Goal: Connect with others: Connect with other users

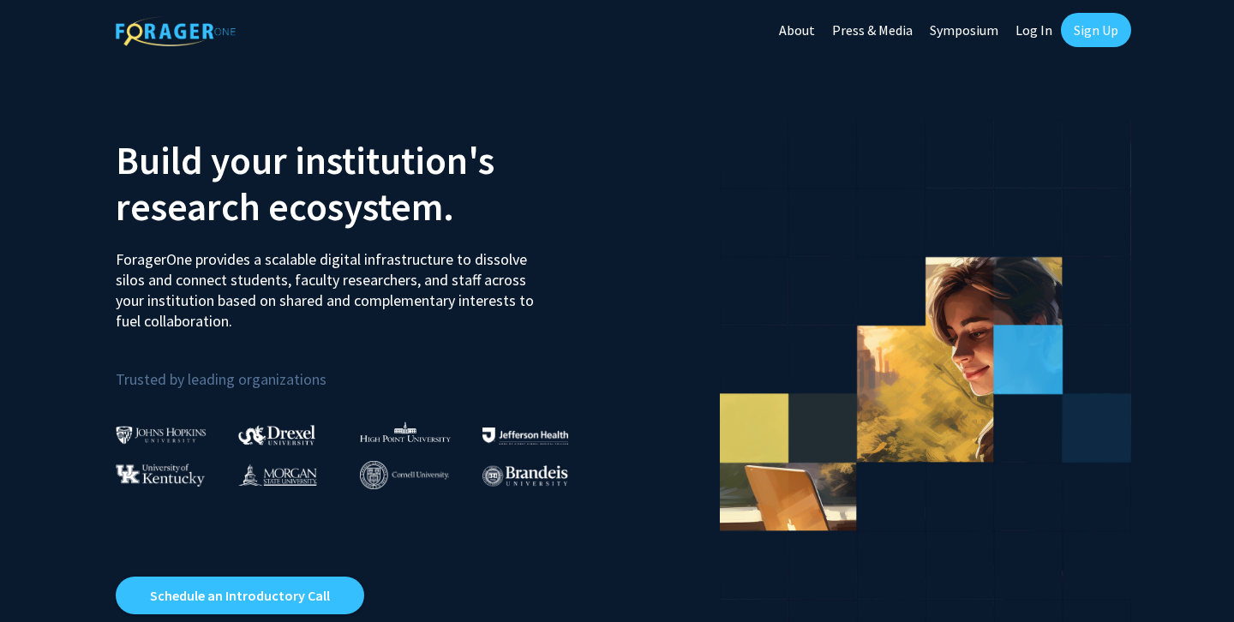
click at [1041, 38] on link "Log In" at bounding box center [1034, 30] width 54 height 60
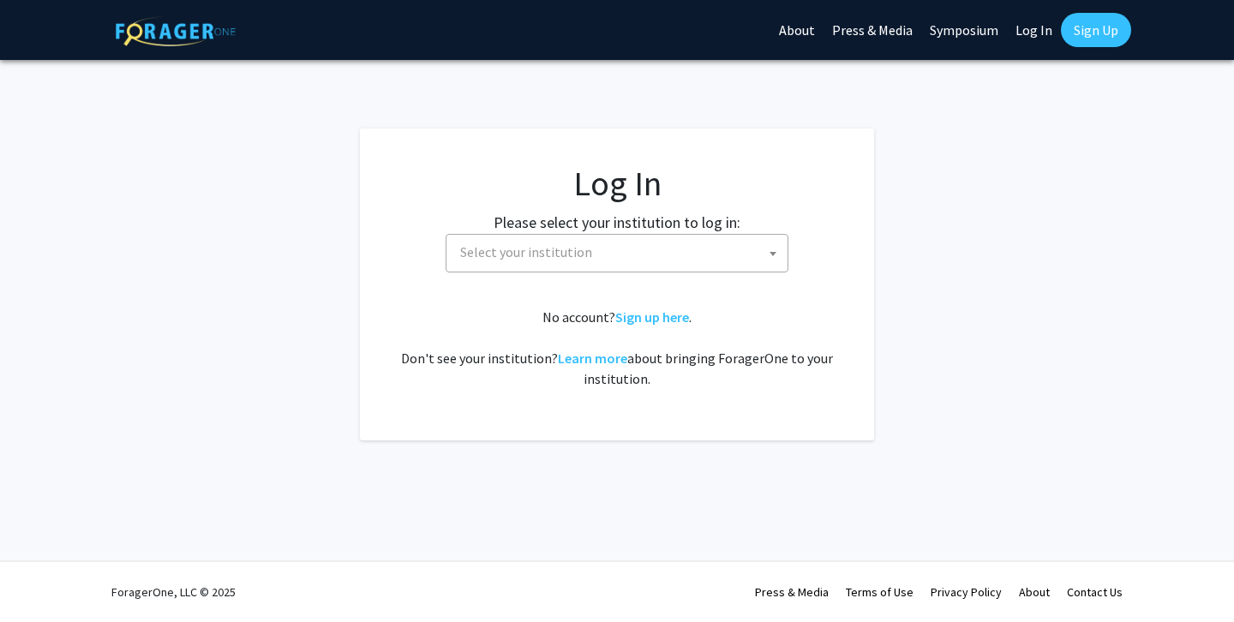
click at [681, 265] on span "Select your institution" at bounding box center [620, 252] width 334 height 35
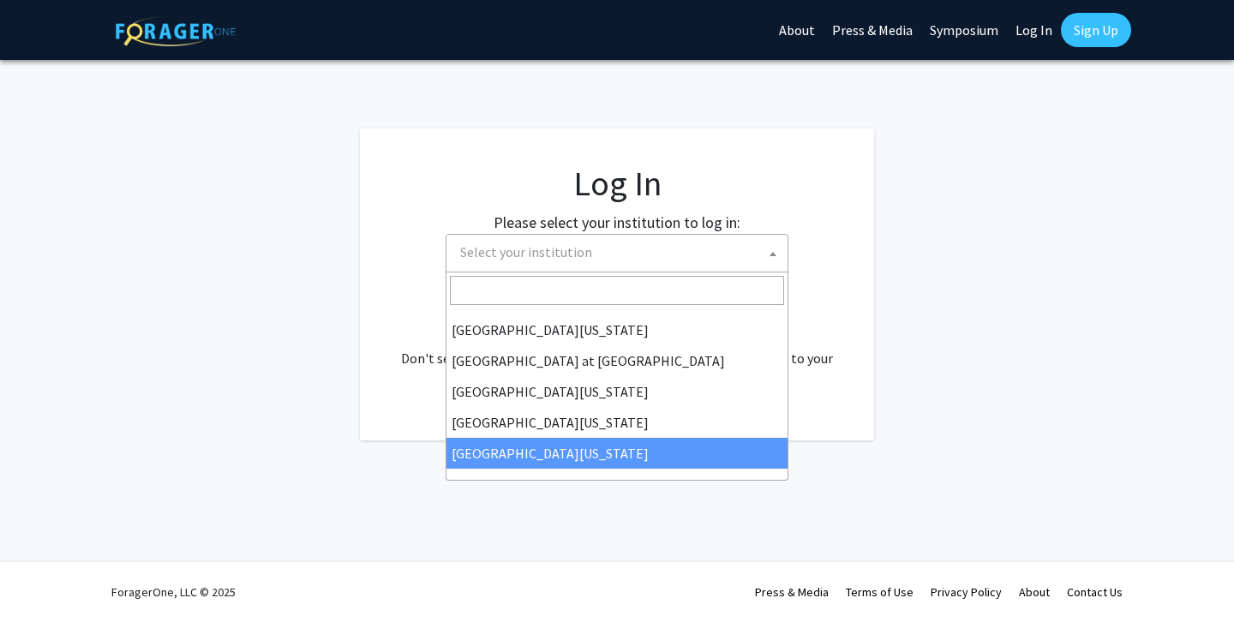
scroll to position [600, 0]
select select "33"
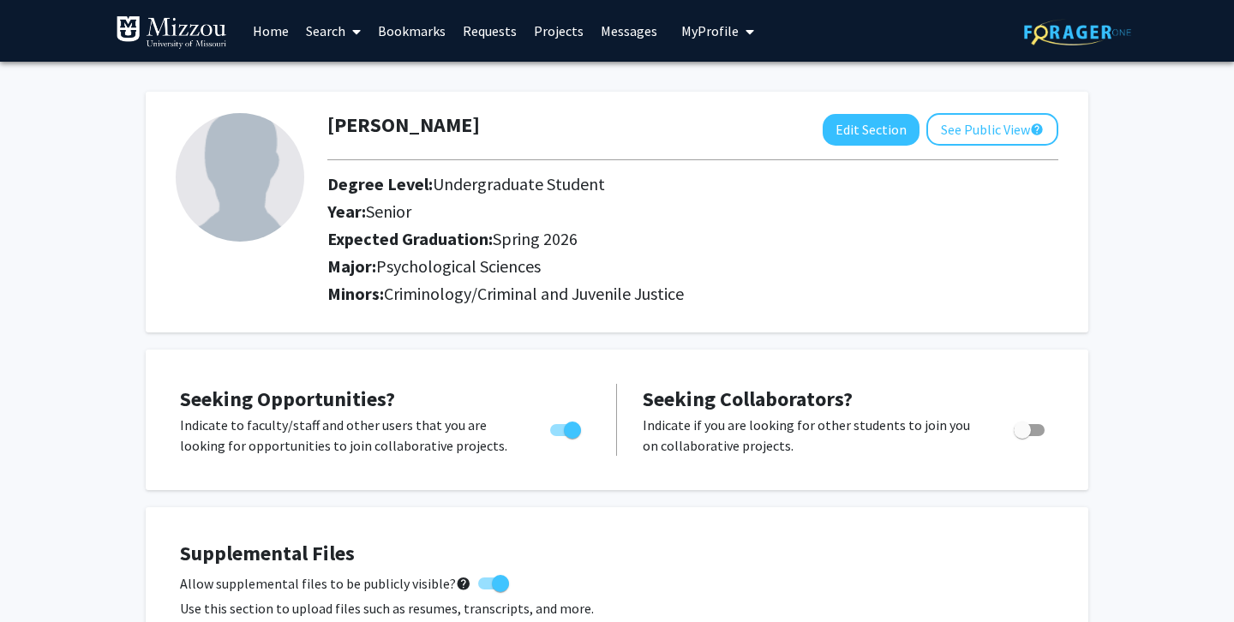
click at [357, 33] on icon at bounding box center [356, 32] width 9 height 14
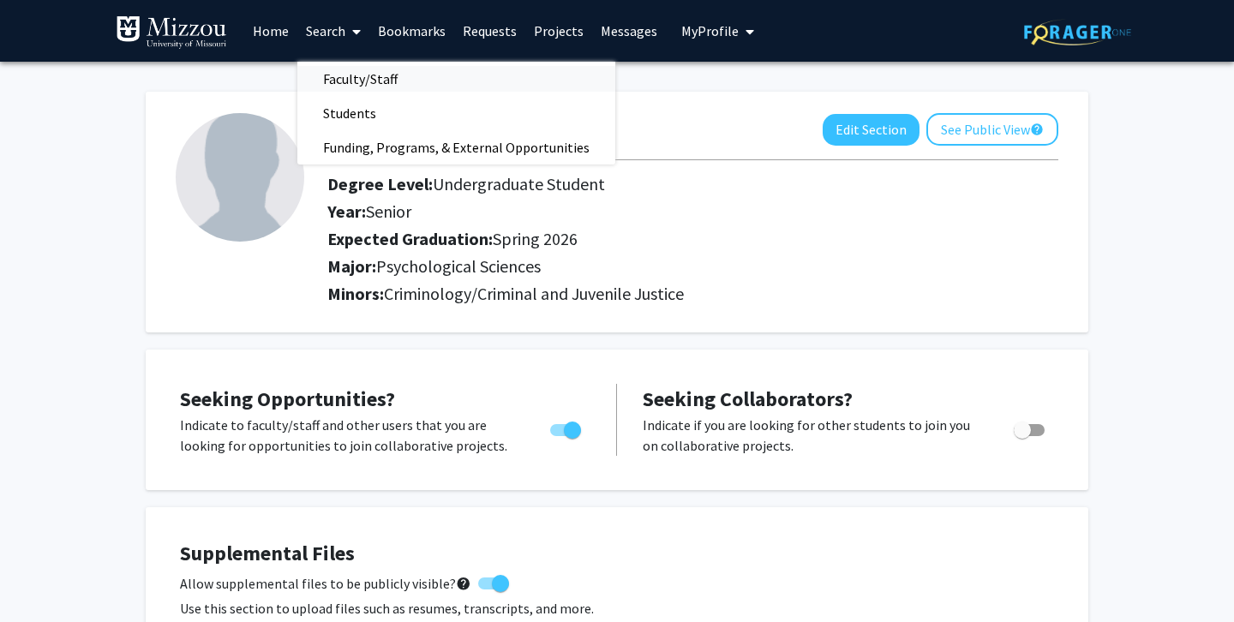
click at [363, 80] on span "Faculty/Staff" at bounding box center [360, 79] width 126 height 34
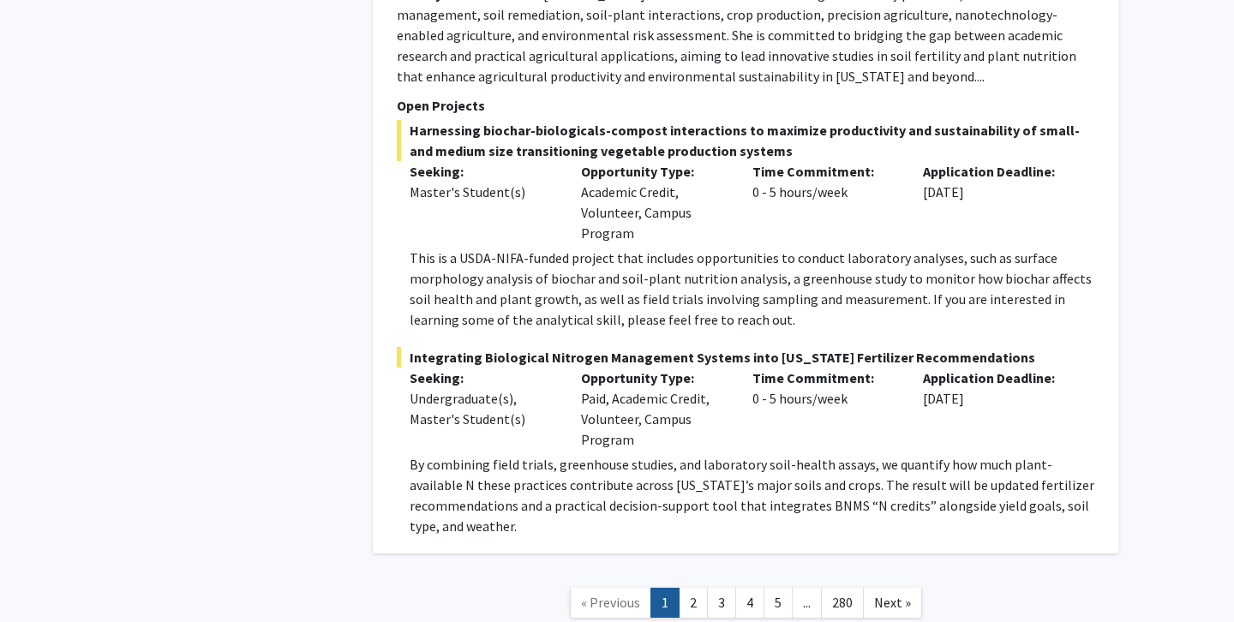
scroll to position [8780, 0]
click at [693, 589] on link "2" at bounding box center [693, 604] width 29 height 30
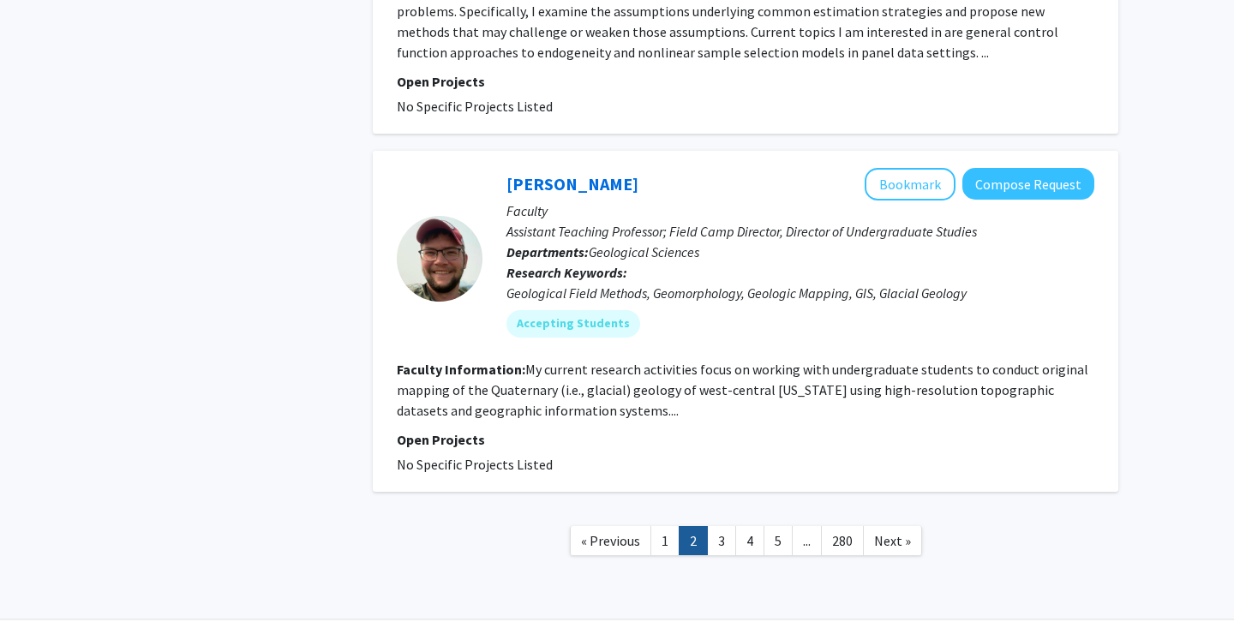
scroll to position [5211, 0]
click at [723, 527] on link "3" at bounding box center [721, 542] width 29 height 30
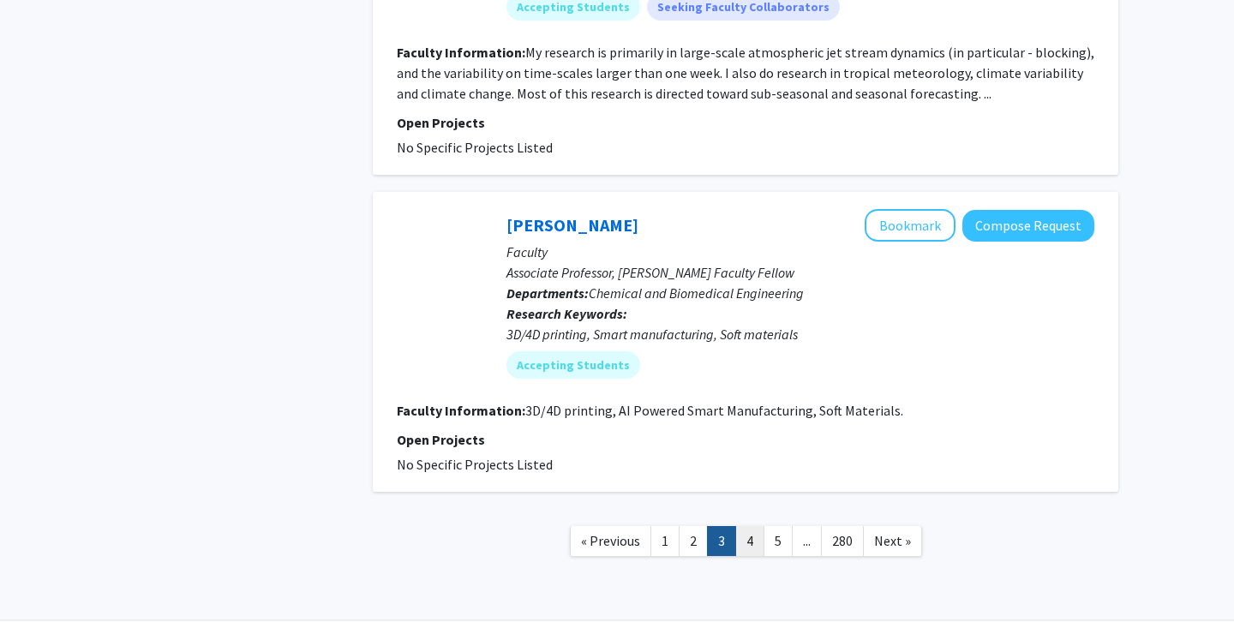
scroll to position [3678, 0]
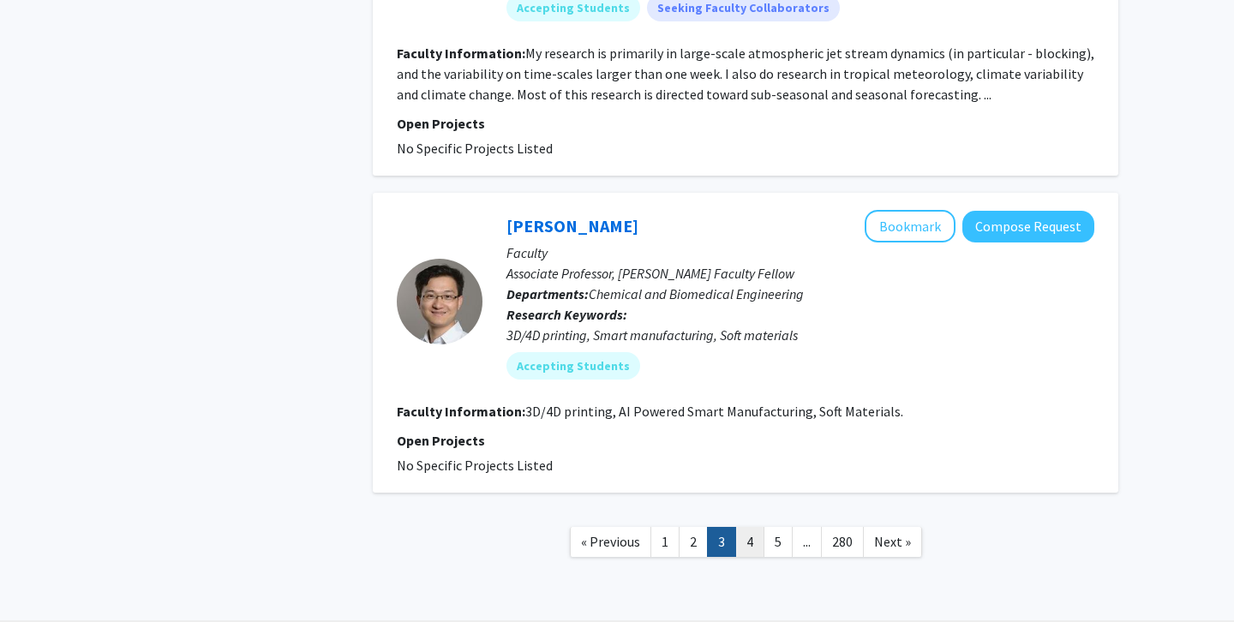
click at [750, 527] on link "4" at bounding box center [749, 542] width 29 height 30
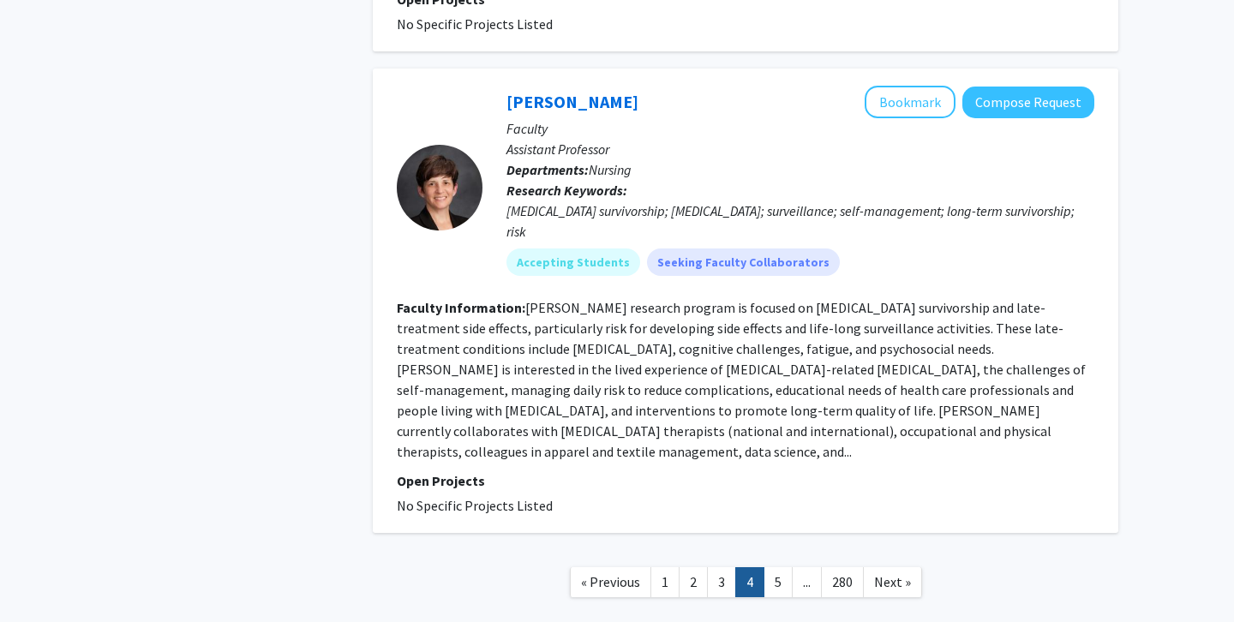
scroll to position [4261, 0]
click at [777, 568] on link "5" at bounding box center [778, 583] width 29 height 30
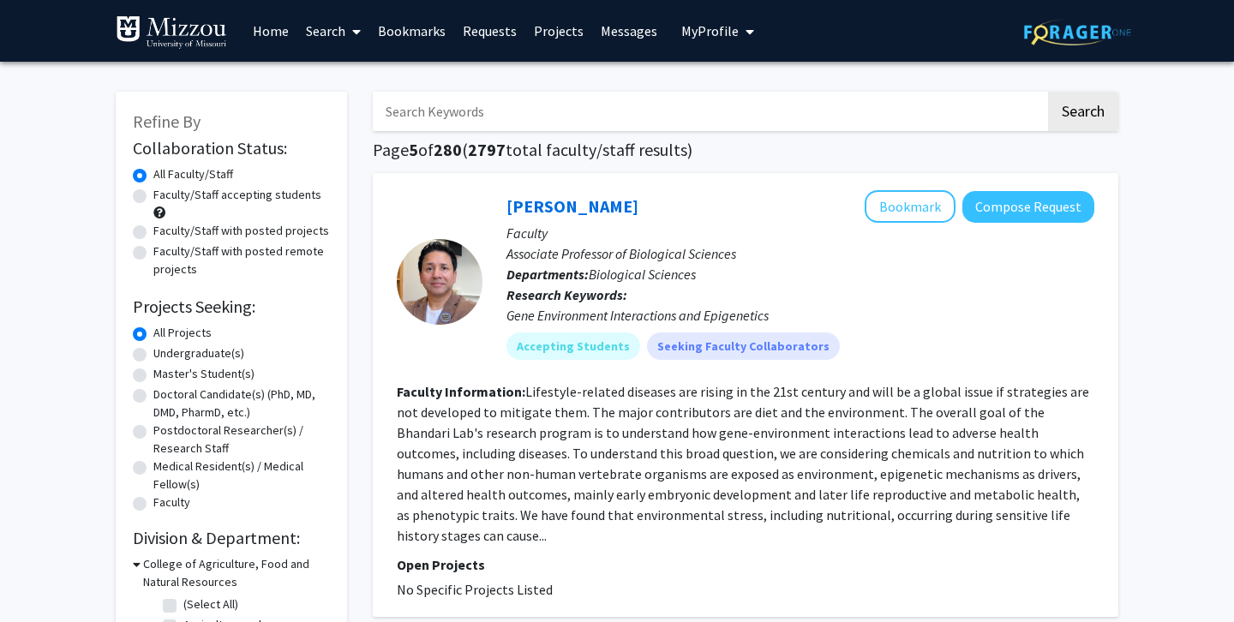
click at [153, 357] on label "Undergraduate(s)" at bounding box center [198, 354] width 91 height 18
click at [153, 356] on input "Undergraduate(s)" at bounding box center [158, 350] width 11 height 11
radio input "true"
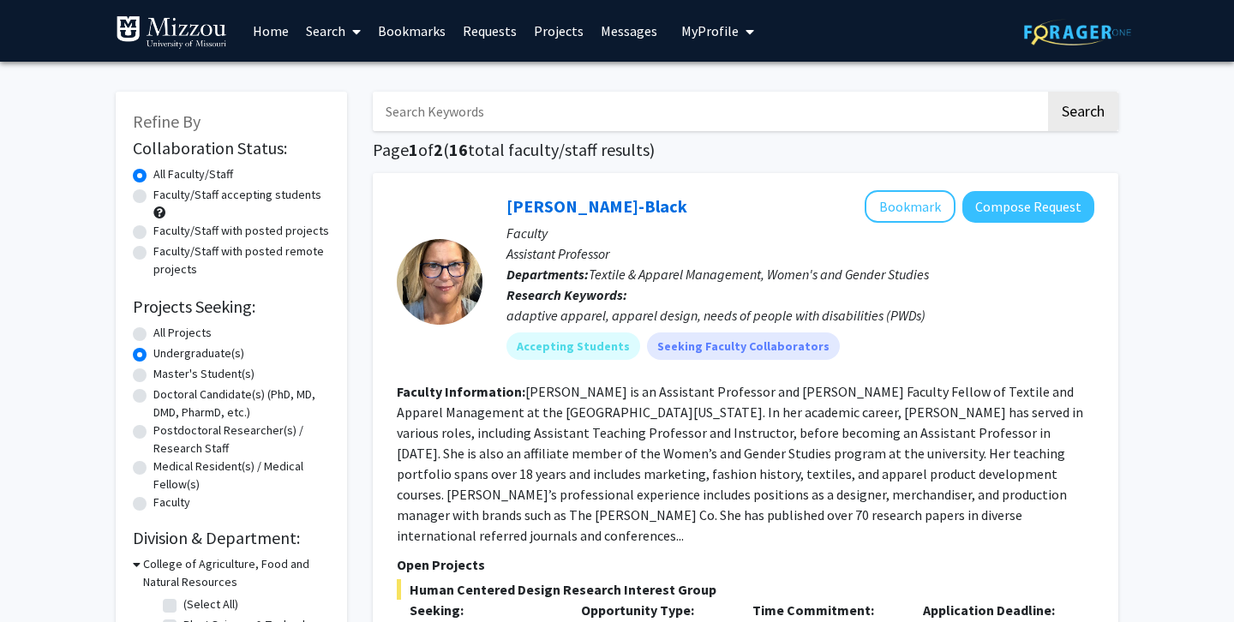
click at [153, 198] on label "Faculty/Staff accepting students" at bounding box center [237, 195] width 168 height 18
click at [153, 197] on input "Faculty/Staff accepting students" at bounding box center [158, 191] width 11 height 11
radio input "true"
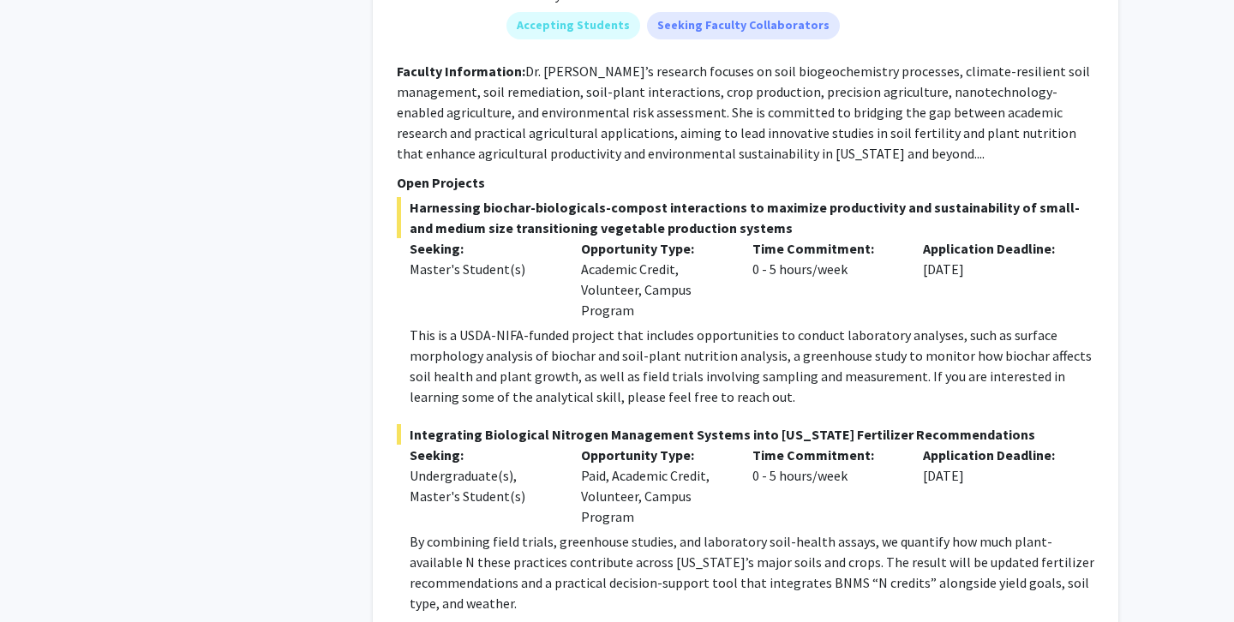
scroll to position [8673, 0]
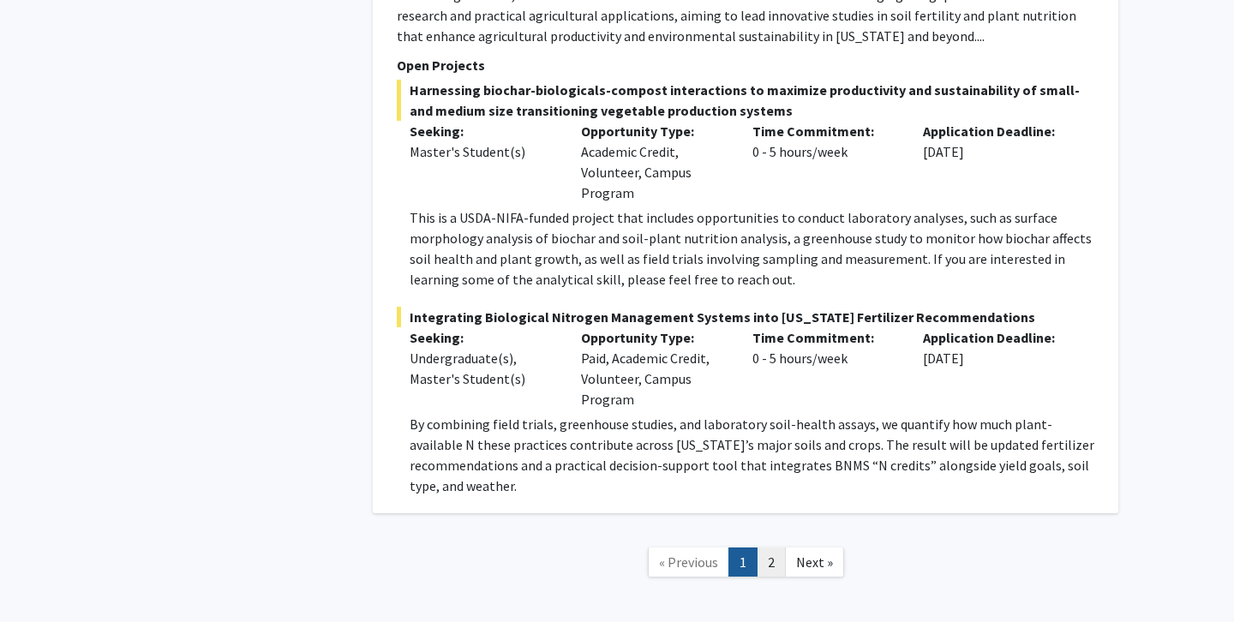
click at [774, 548] on link "2" at bounding box center [771, 563] width 29 height 30
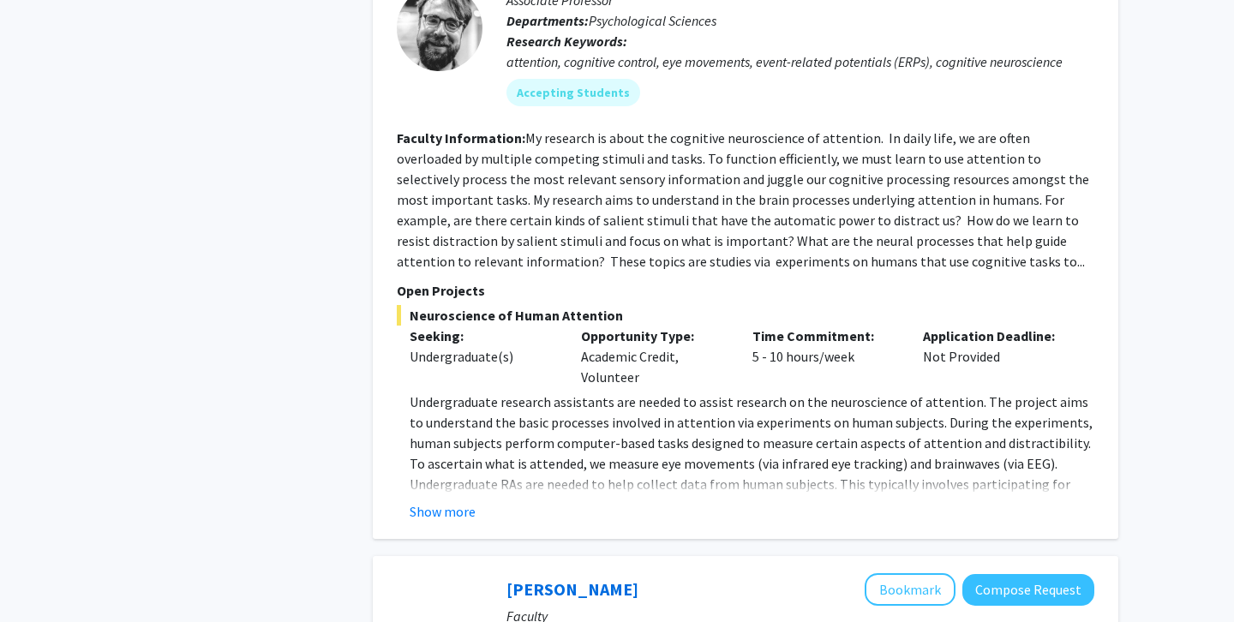
scroll to position [1994, 0]
click at [464, 501] on button "Show more" at bounding box center [443, 511] width 66 height 21
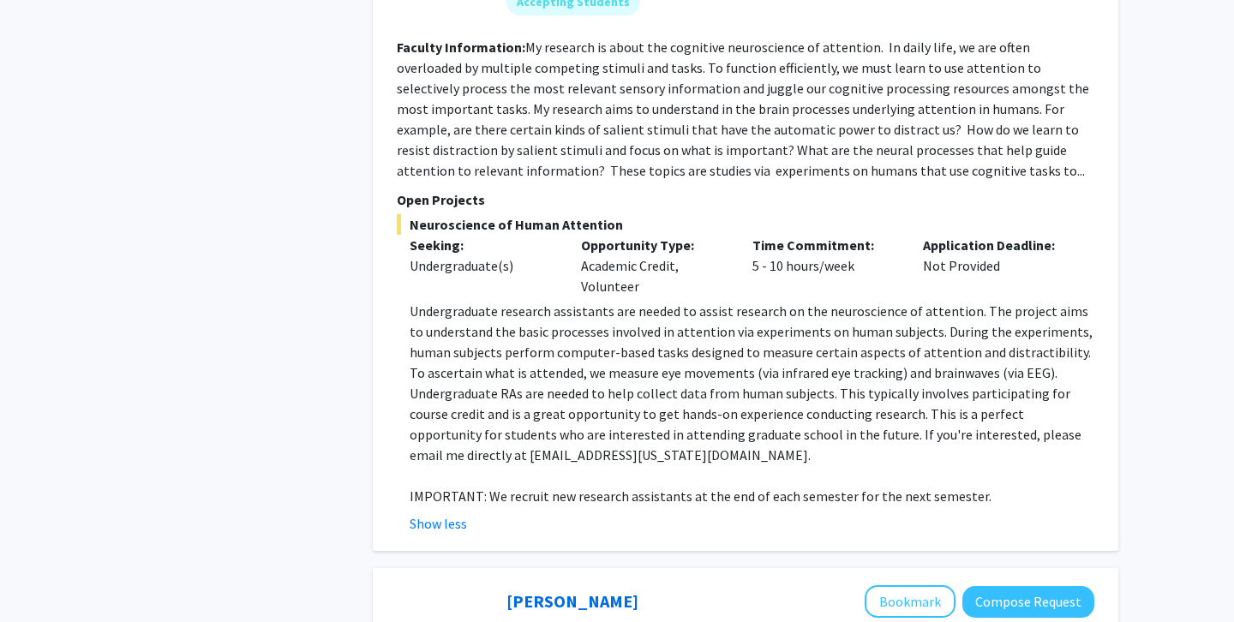
scroll to position [2086, 0]
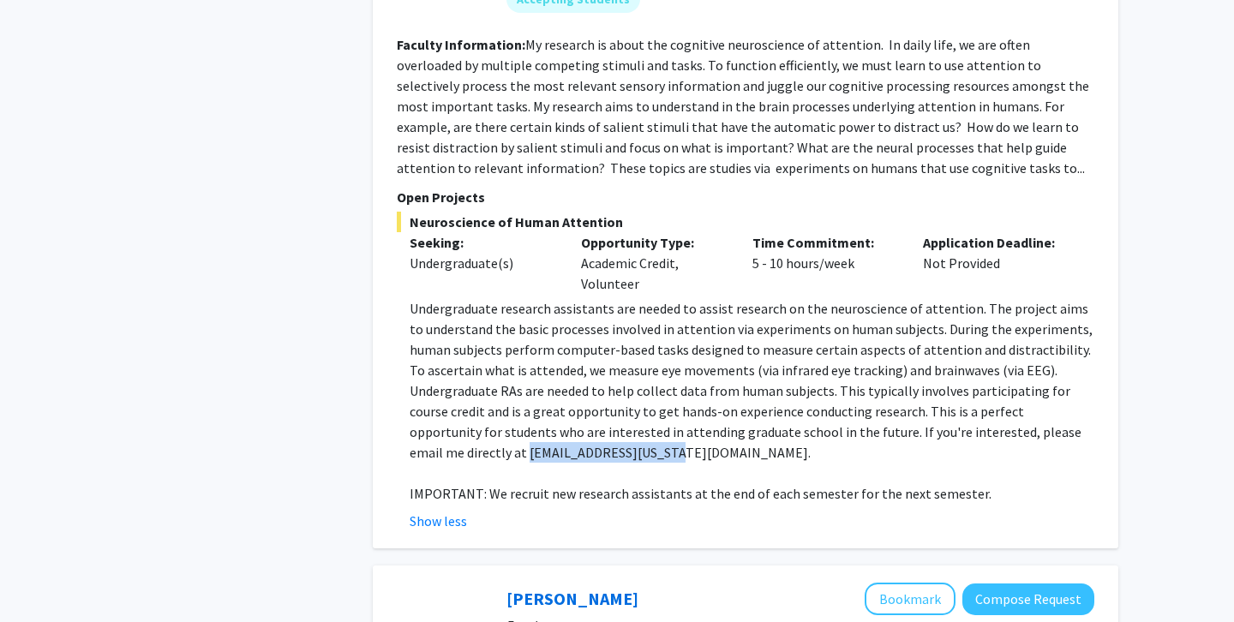
drag, startPoint x: 411, startPoint y: 436, endPoint x: 549, endPoint y: 434, distance: 138.0
click at [549, 434] on p "Undergraduate research assistants are needed to assist research on the neurosci…" at bounding box center [752, 380] width 685 height 165
copy p "[EMAIL_ADDRESS][US_STATE][DOMAIN_NAME]"
click at [865, 395] on p "Undergraduate research assistants are needed to assist research on the neurosci…" at bounding box center [752, 380] width 685 height 165
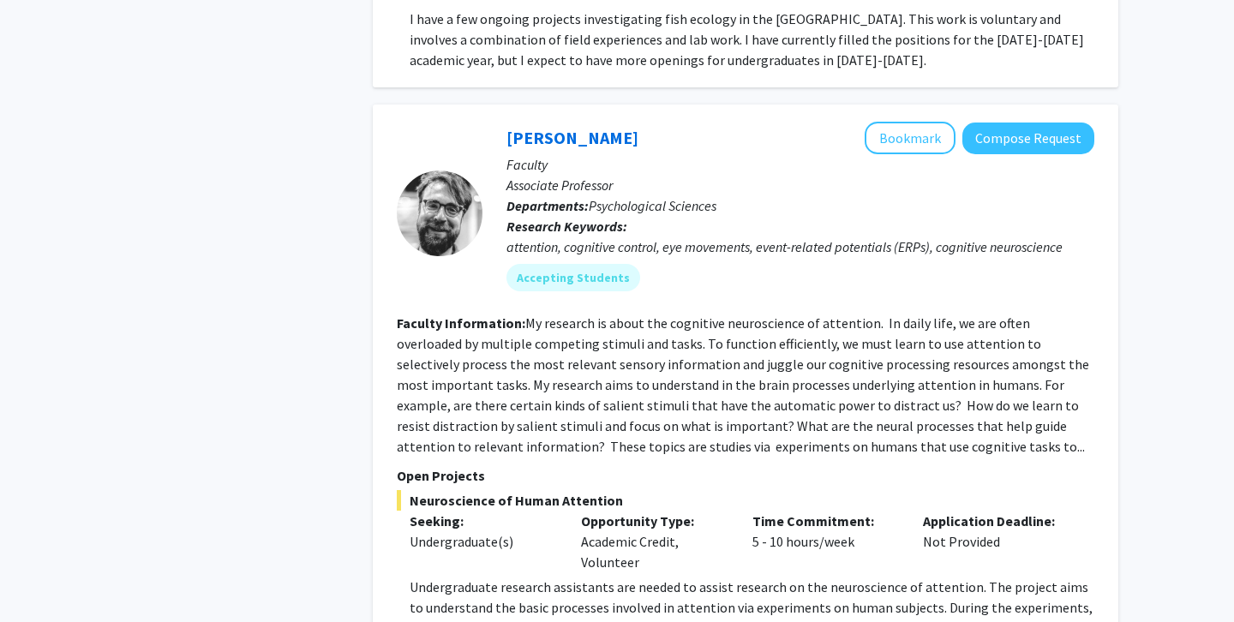
scroll to position [1805, 0]
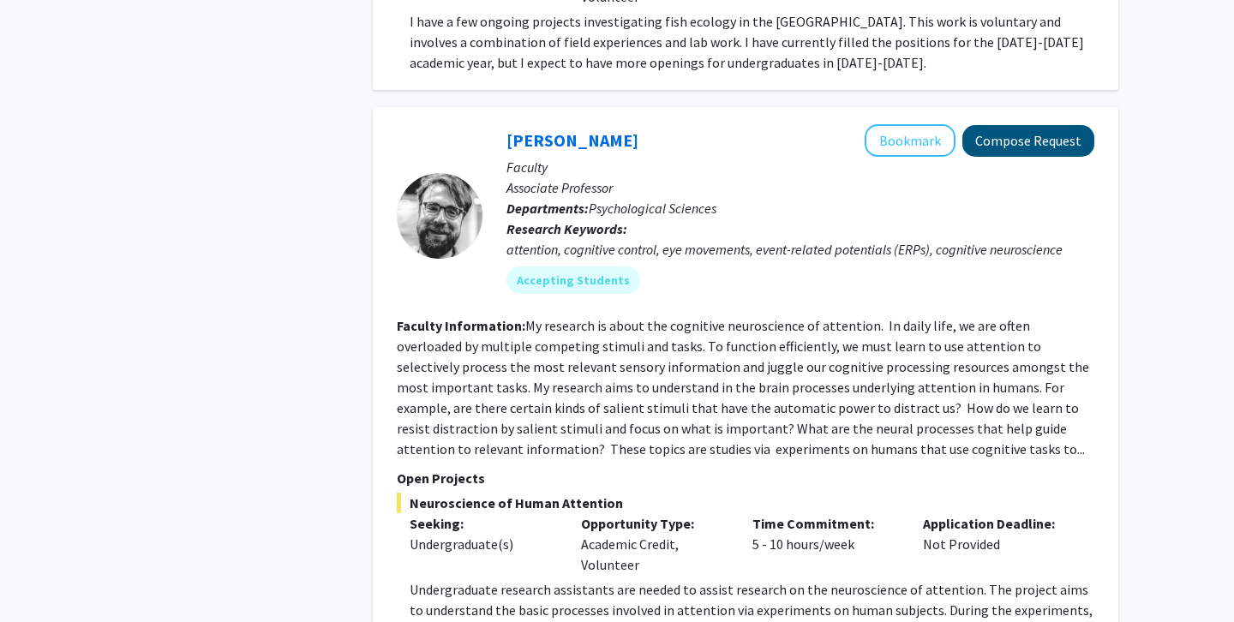
click at [1006, 129] on button "Compose Request" at bounding box center [1029, 141] width 132 height 32
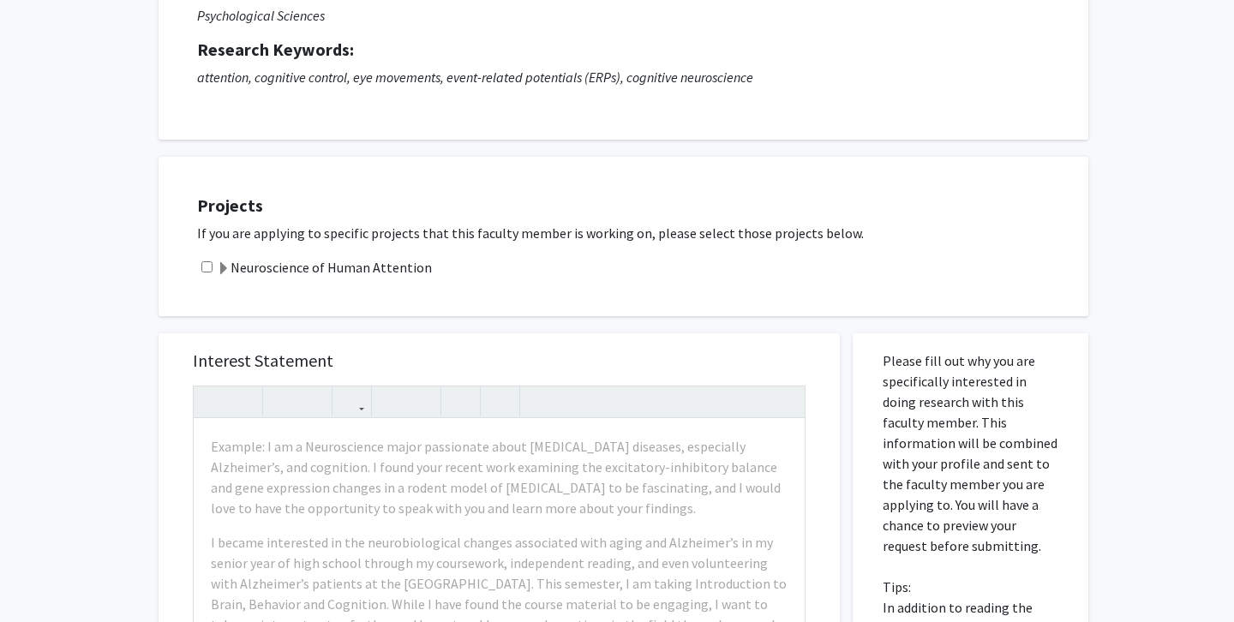
scroll to position [204, 0]
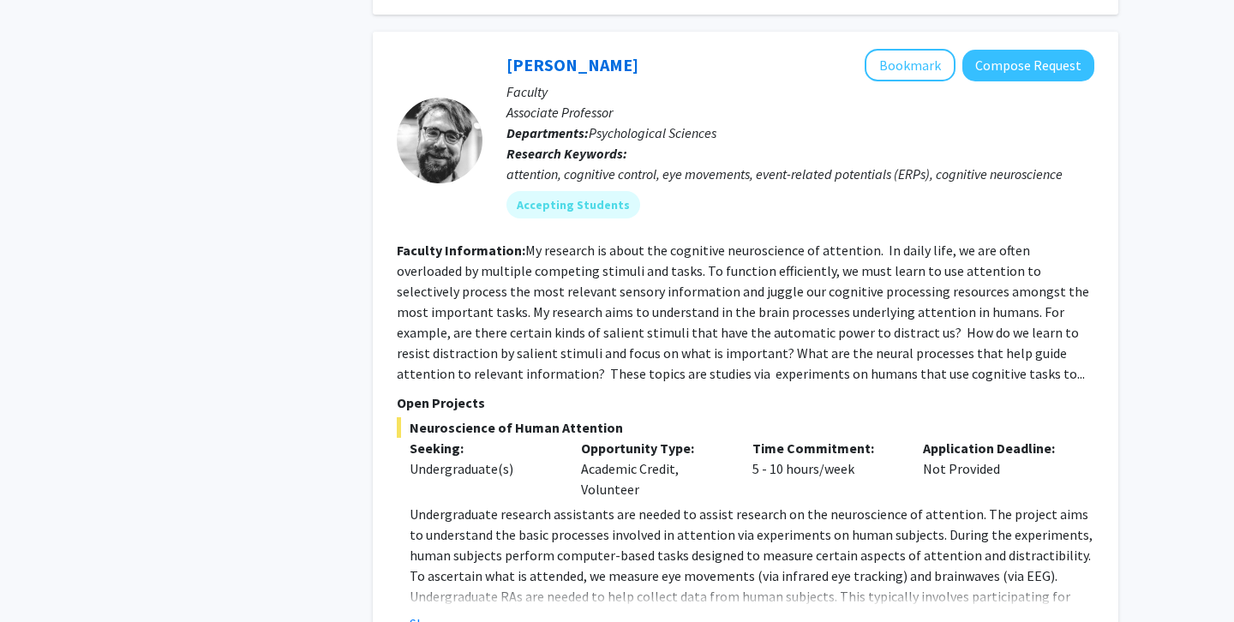
scroll to position [1912, 0]
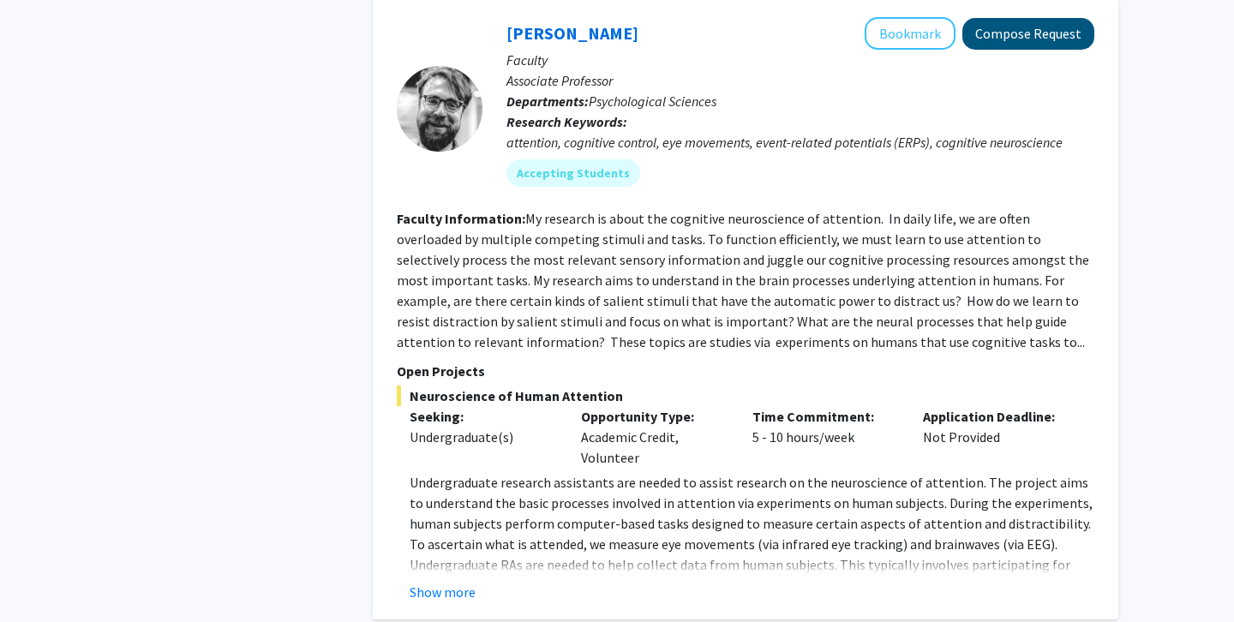
click at [1019, 19] on button "Compose Request" at bounding box center [1029, 34] width 132 height 32
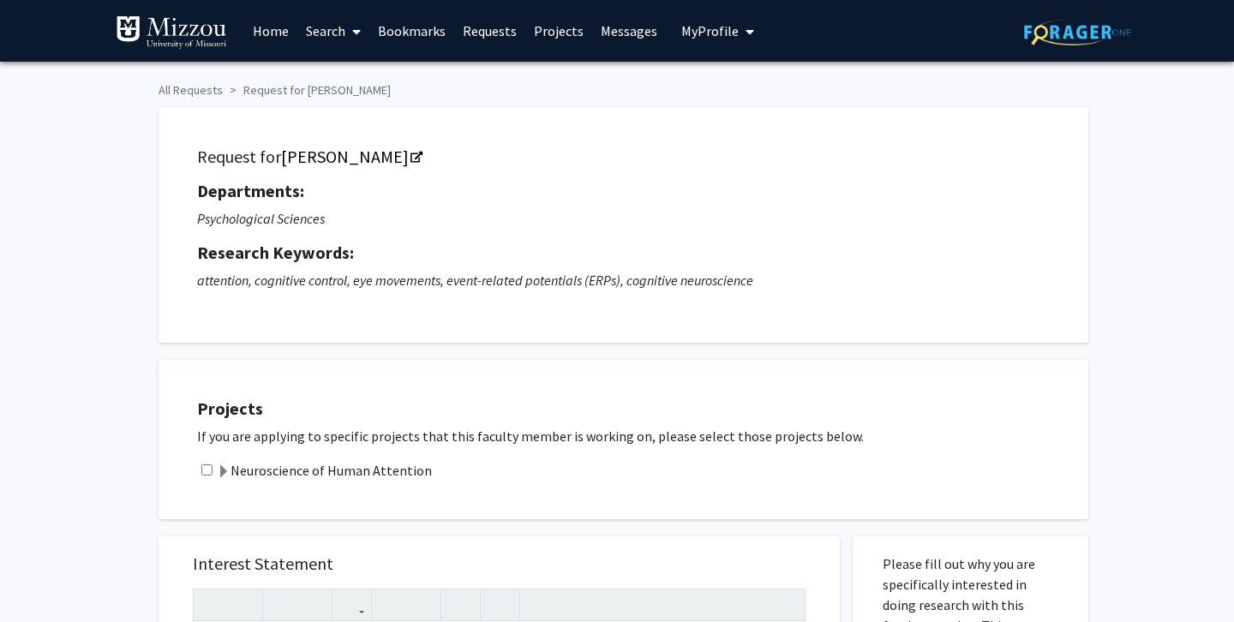
click at [209, 475] on input "checkbox" at bounding box center [206, 470] width 11 height 11
checkbox input "true"
click at [367, 159] on link "[PERSON_NAME]" at bounding box center [351, 156] width 140 height 21
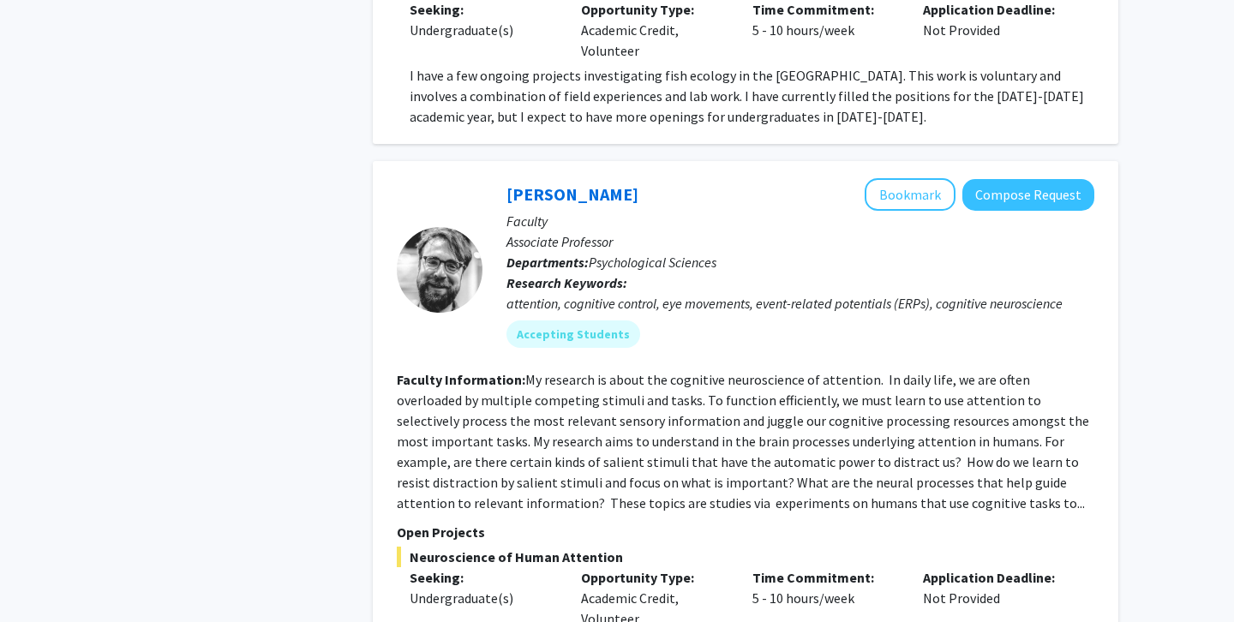
scroll to position [1743, 0]
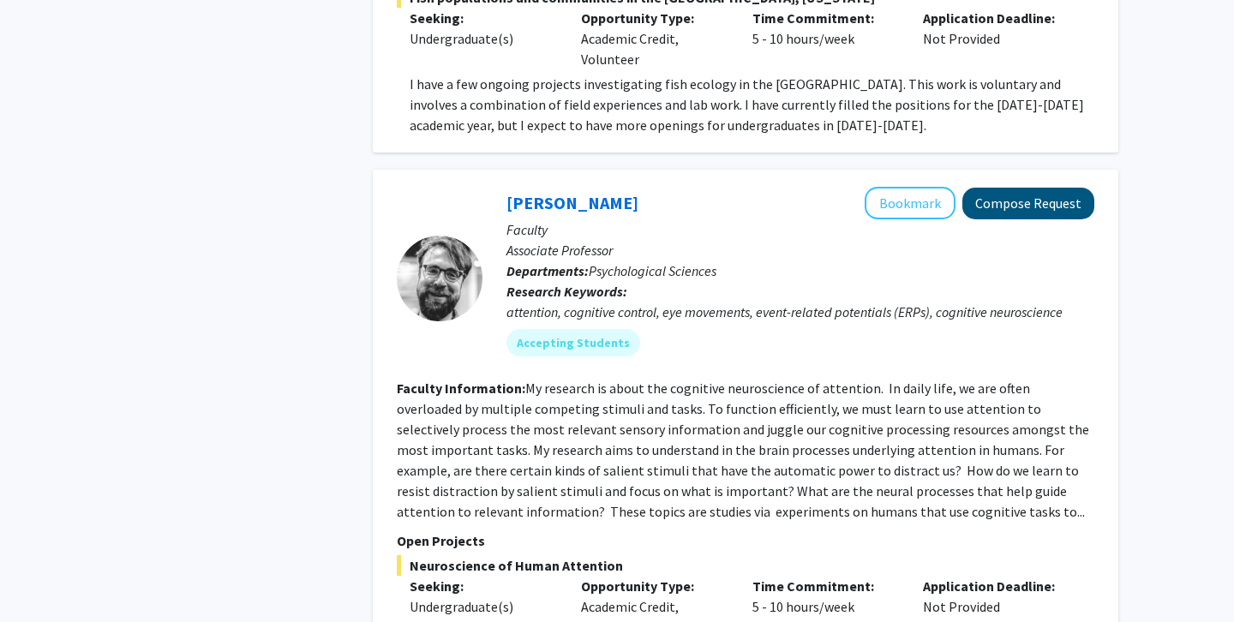
click at [1012, 188] on button "Compose Request" at bounding box center [1029, 204] width 132 height 32
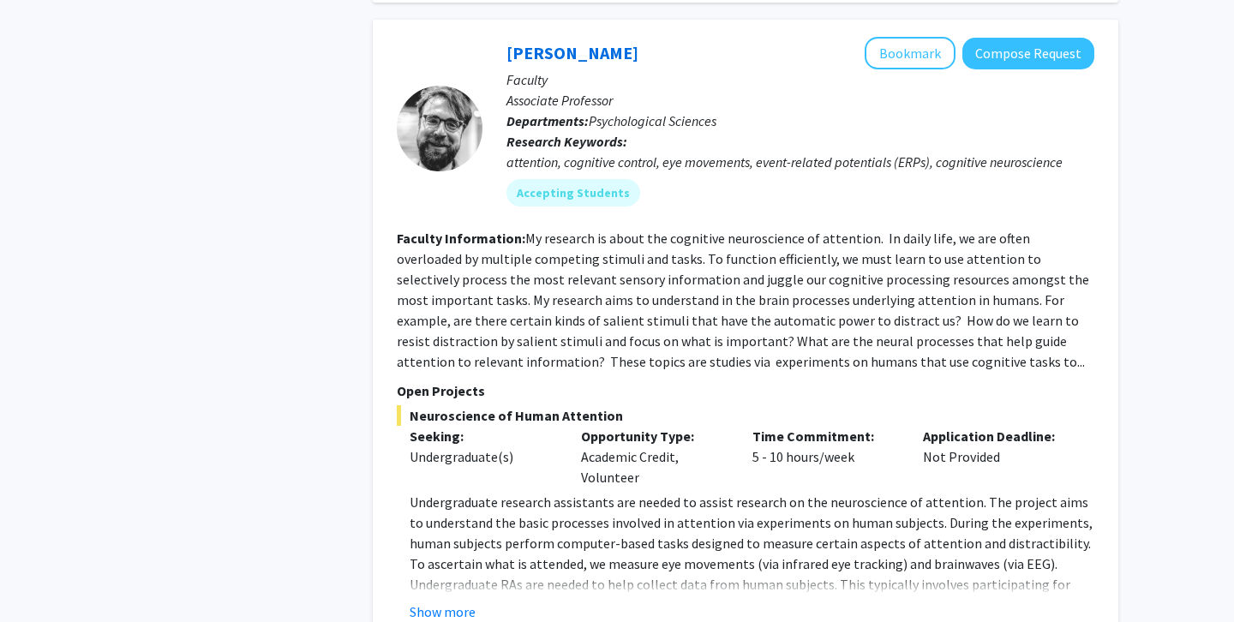
scroll to position [1856, 0]
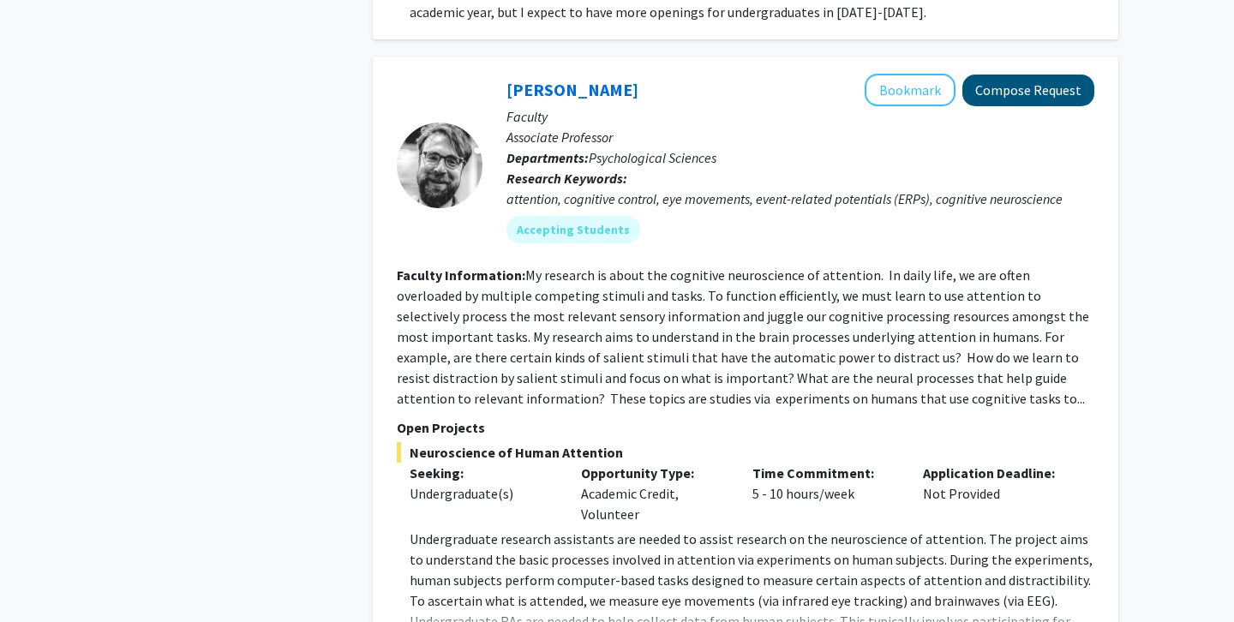
click at [1045, 79] on button "Compose Request" at bounding box center [1029, 91] width 132 height 32
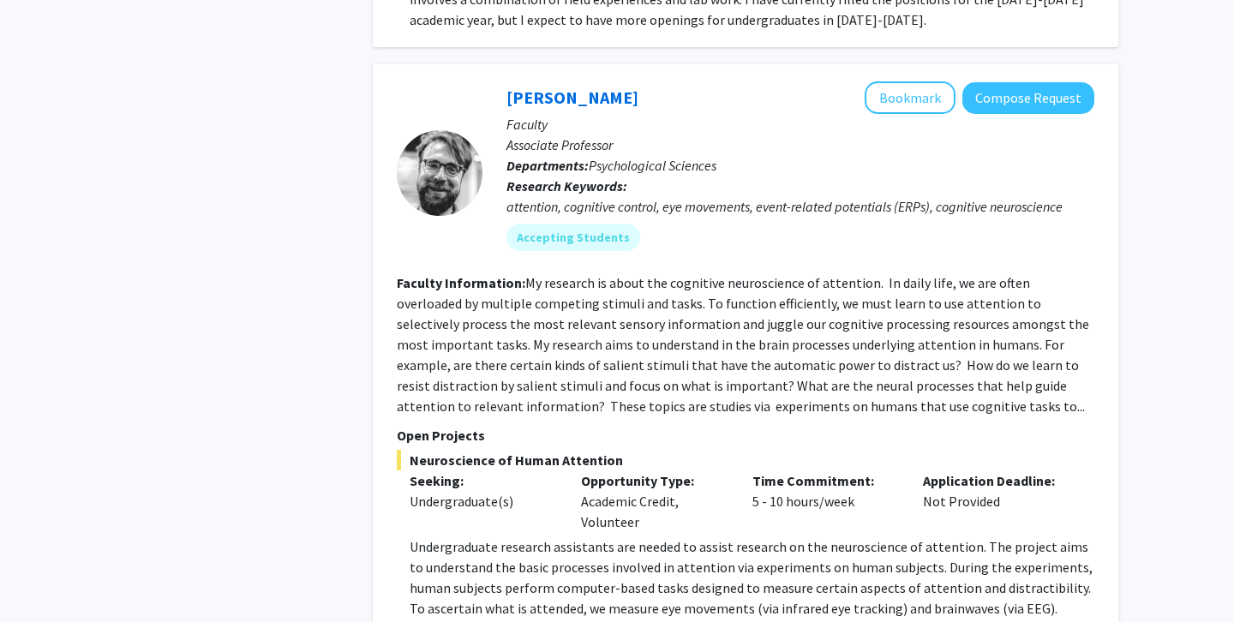
scroll to position [1834, 0]
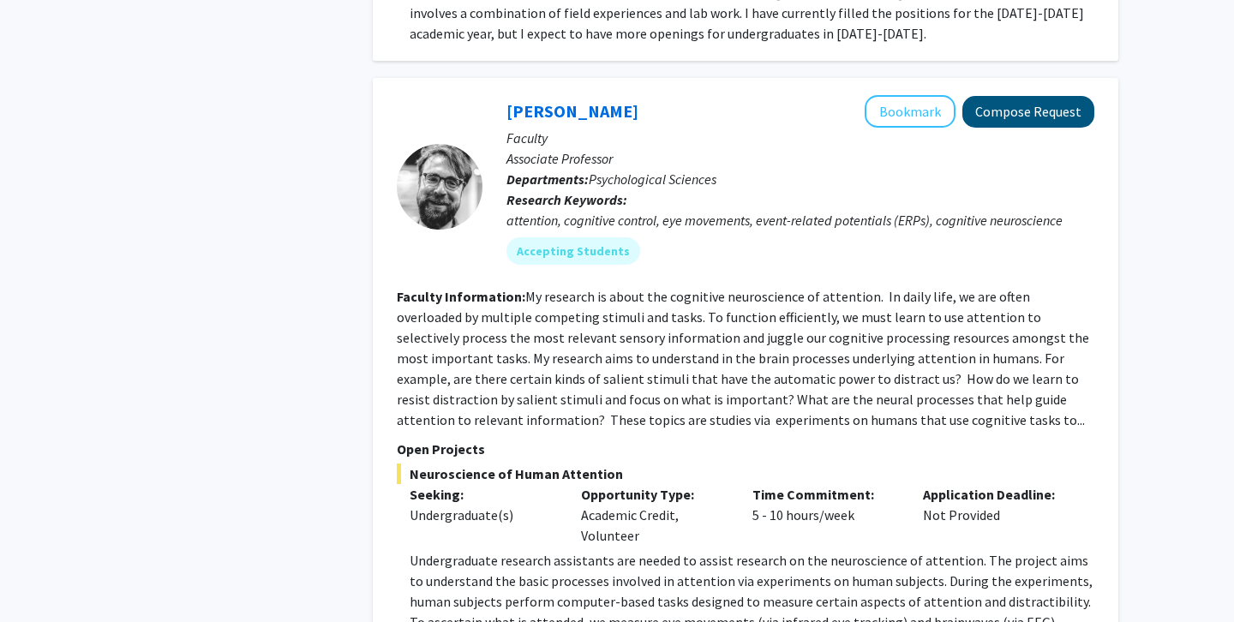
click at [1033, 96] on button "Compose Request" at bounding box center [1029, 112] width 132 height 32
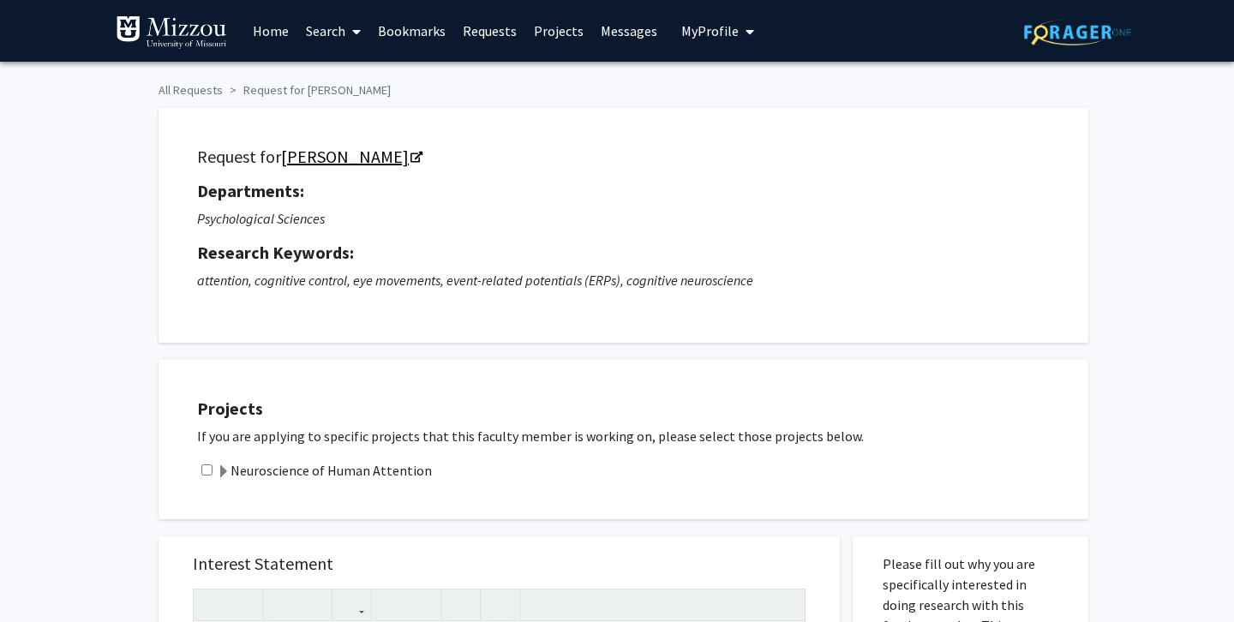
click at [391, 157] on link "[PERSON_NAME]" at bounding box center [351, 156] width 140 height 21
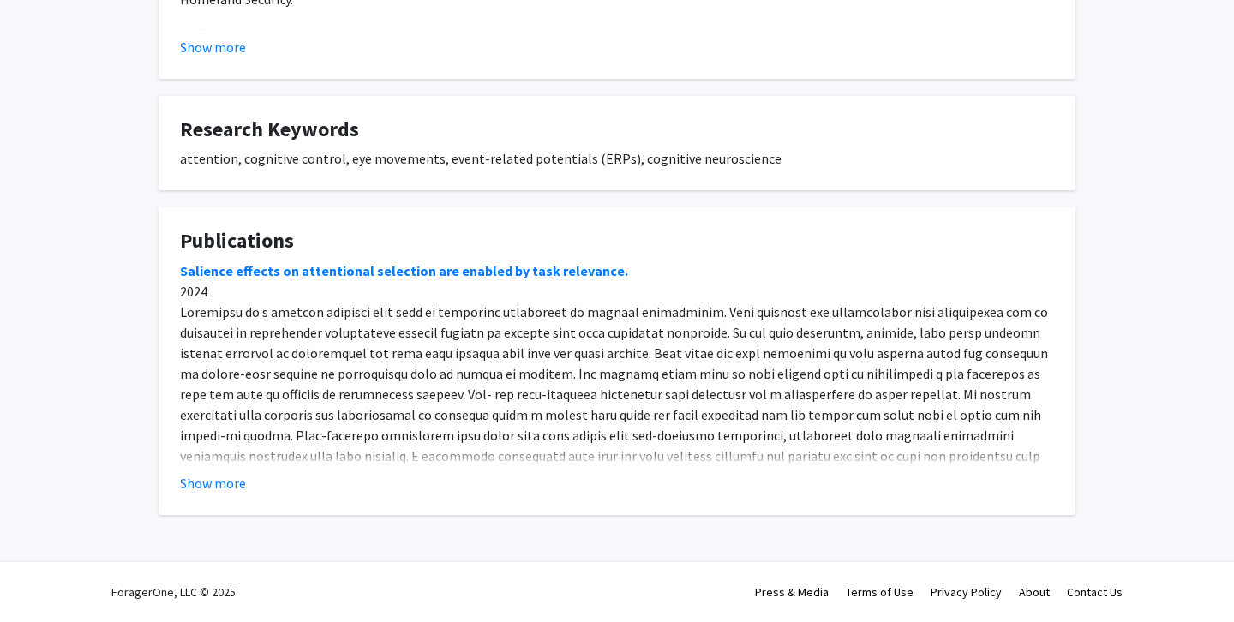
scroll to position [828, 0]
click at [231, 487] on button "Show more" at bounding box center [213, 483] width 66 height 21
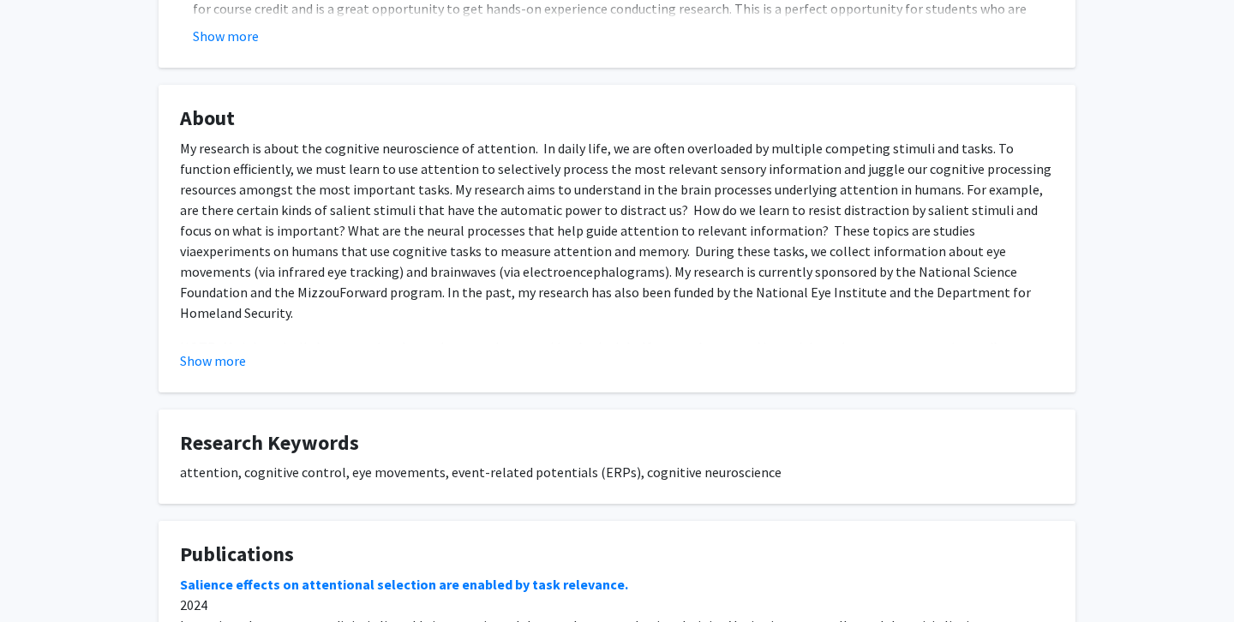
scroll to position [504, 0]
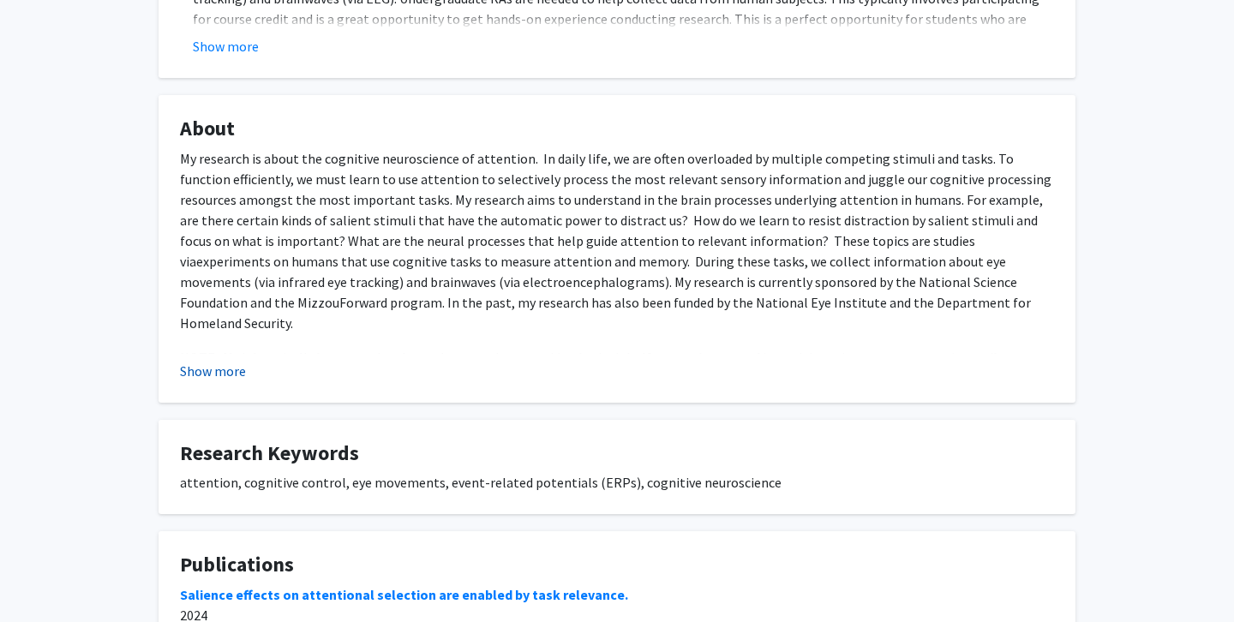
click at [211, 373] on button "Show more" at bounding box center [213, 371] width 66 height 21
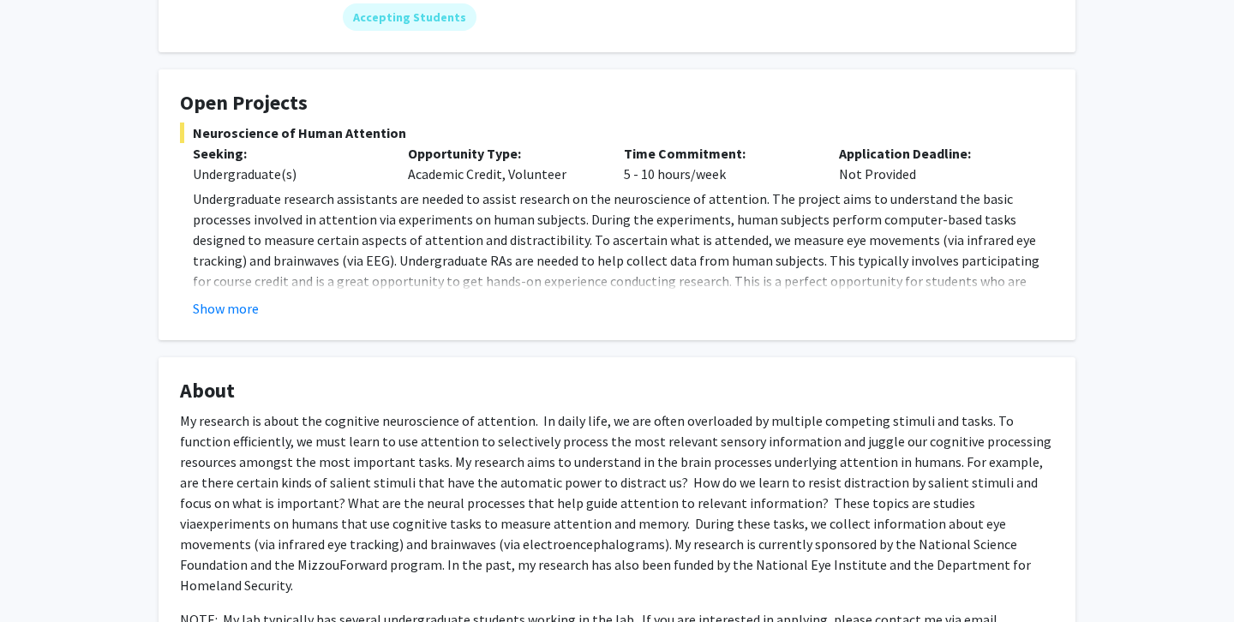
scroll to position [246, 0]
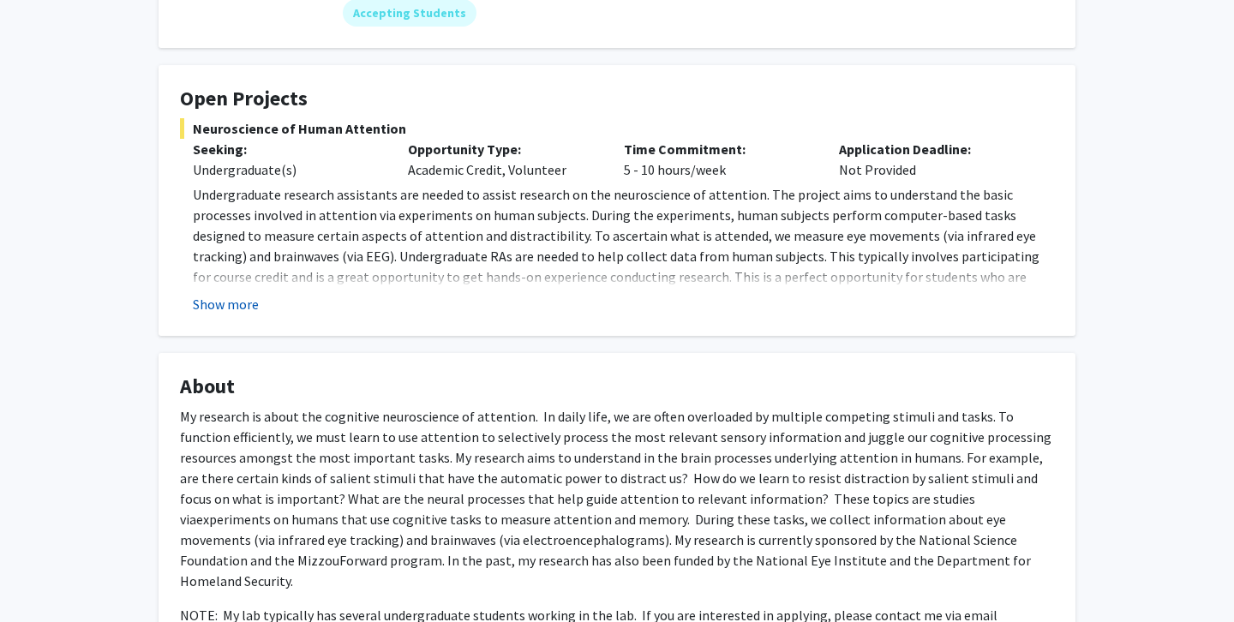
click at [230, 305] on button "Show more" at bounding box center [226, 304] width 66 height 21
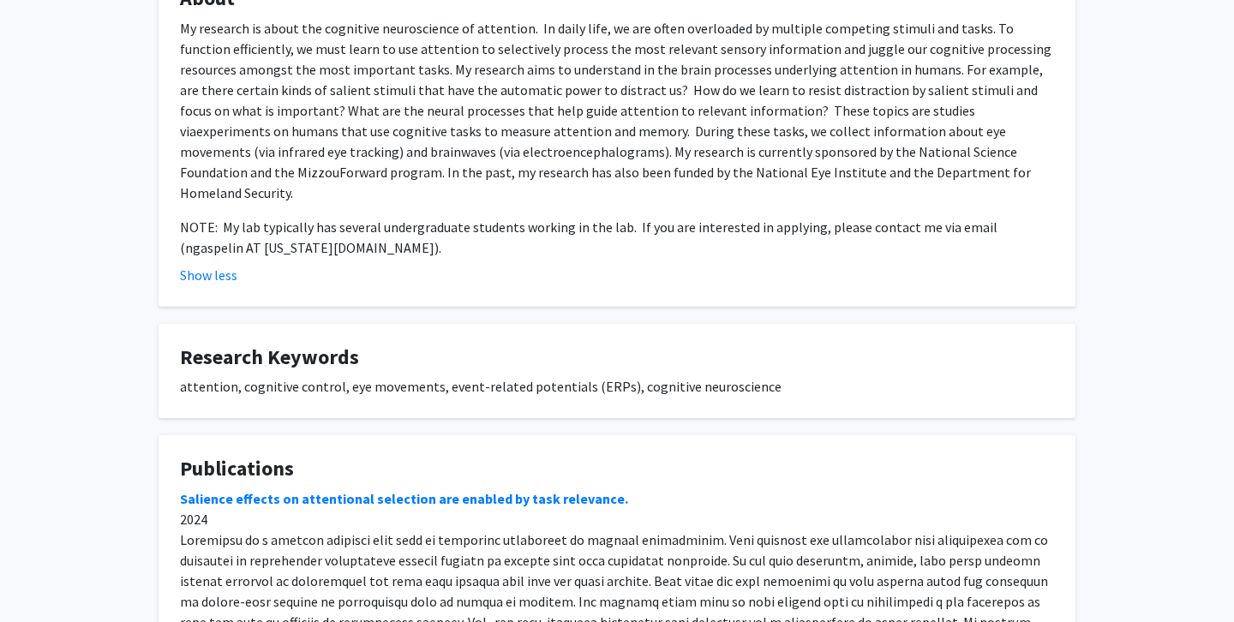
scroll to position [717, 0]
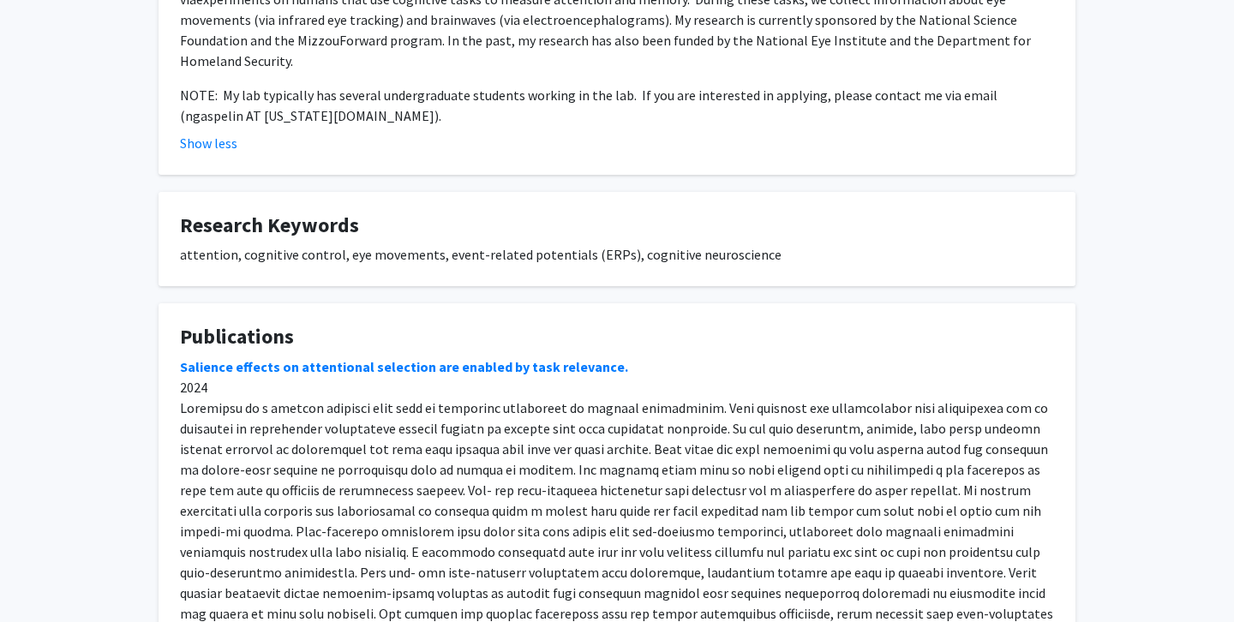
scroll to position [849, 0]
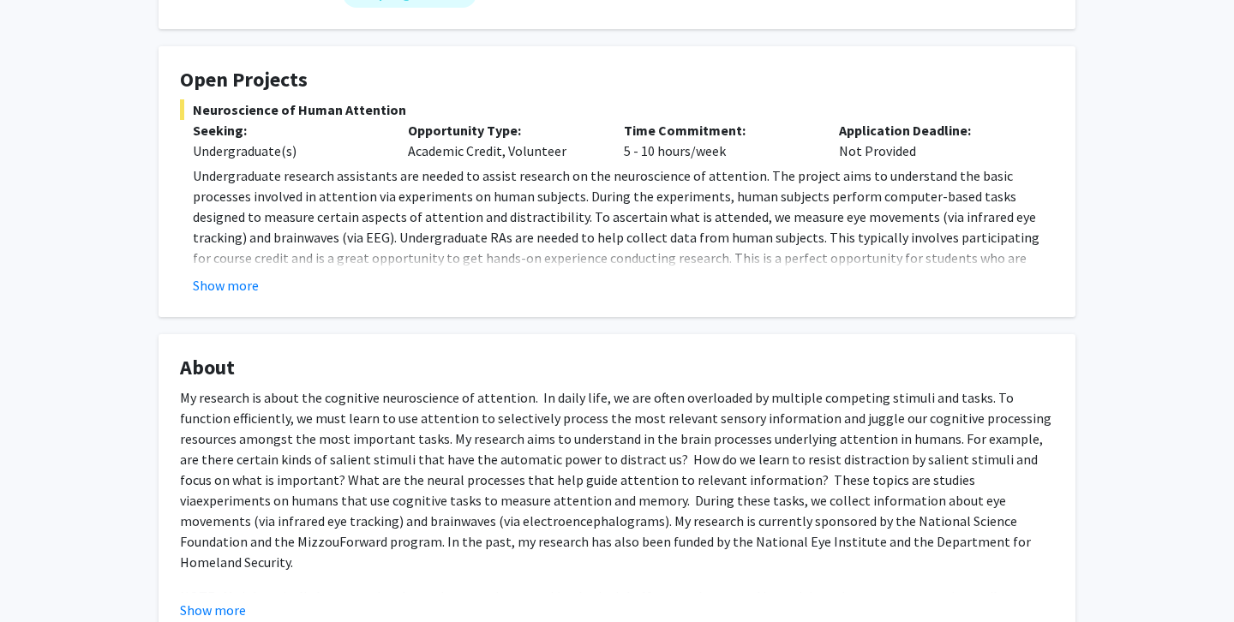
scroll to position [268, 0]
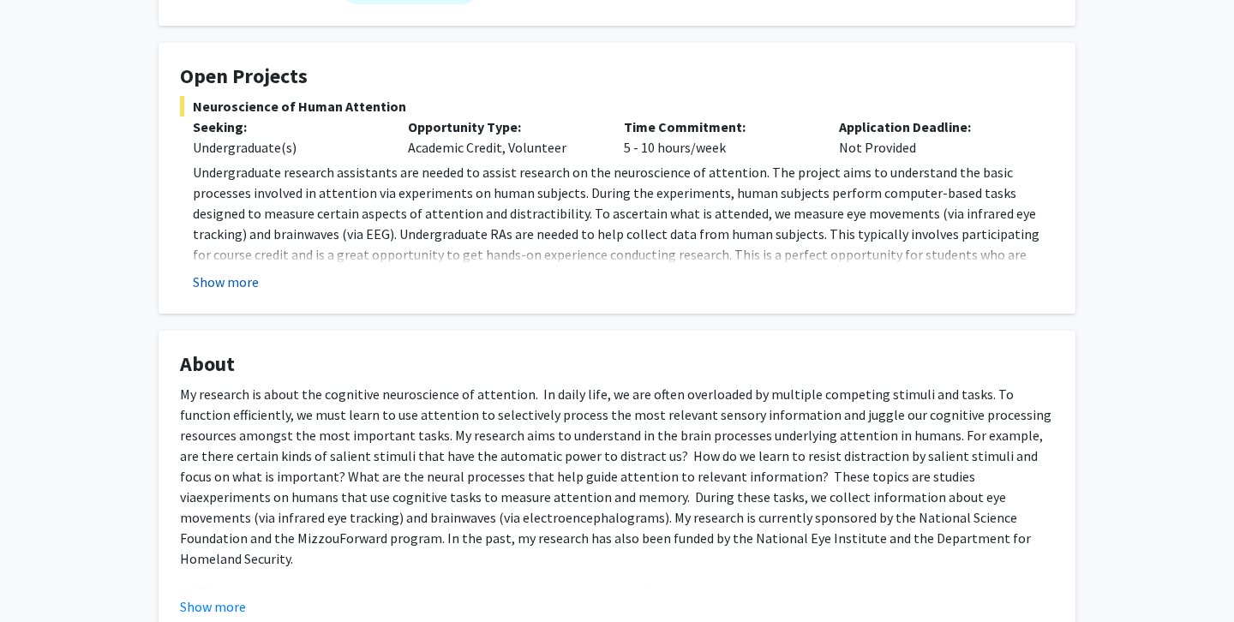
click at [239, 290] on button "Show more" at bounding box center [226, 282] width 66 height 21
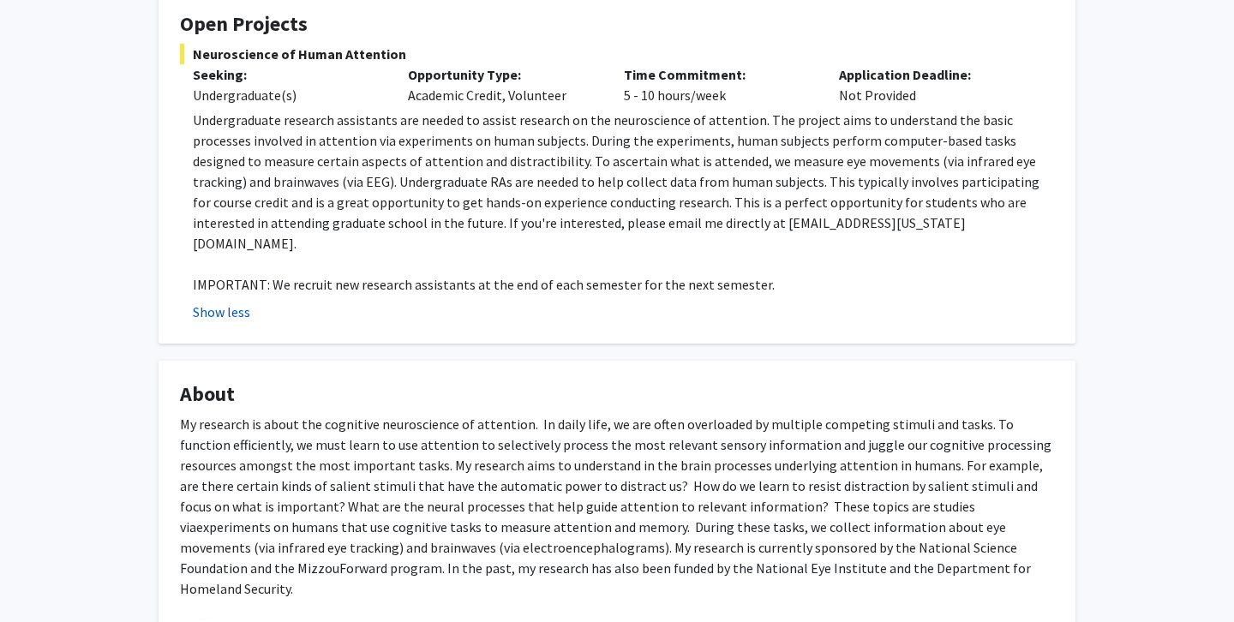
scroll to position [325, 0]
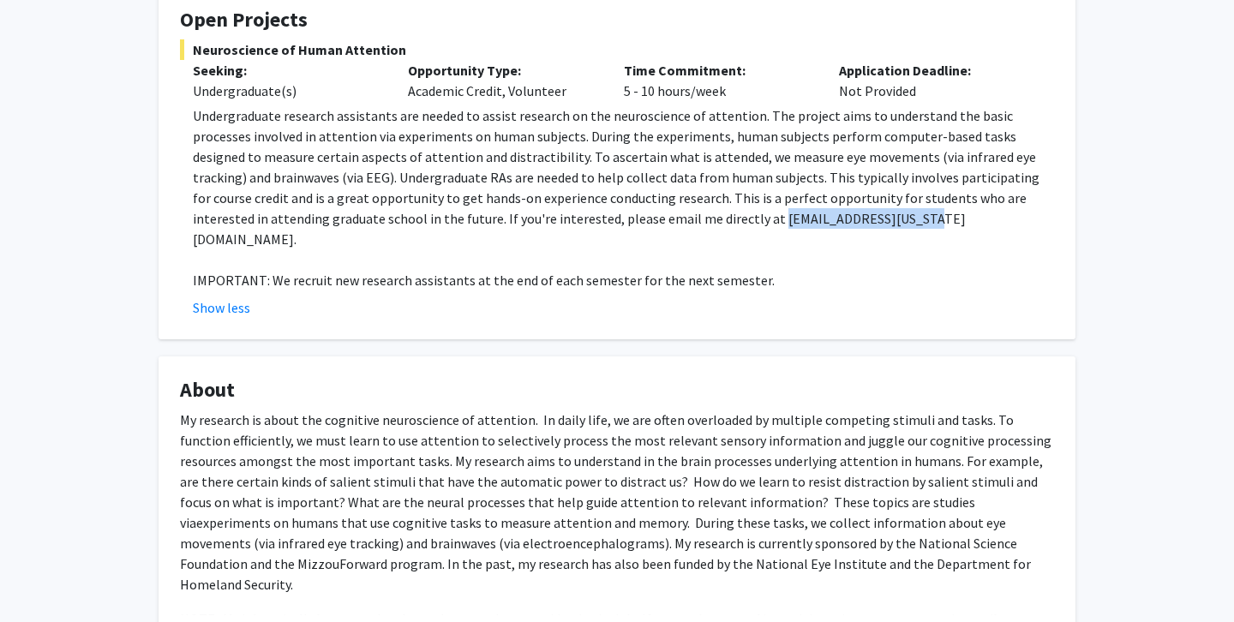
drag, startPoint x: 539, startPoint y: 220, endPoint x: 677, endPoint y: 225, distance: 138.1
click at [677, 225] on p "Undergraduate research assistants are needed to assist research on the neurosci…" at bounding box center [623, 177] width 861 height 144
copy p "[EMAIL_ADDRESS][US_STATE][DOMAIN_NAME]"
